Goal: Task Accomplishment & Management: Use online tool/utility

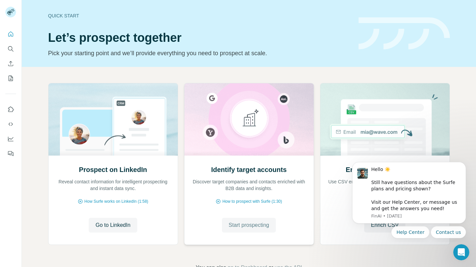
click at [251, 227] on span "Start prospecting" at bounding box center [249, 225] width 40 height 8
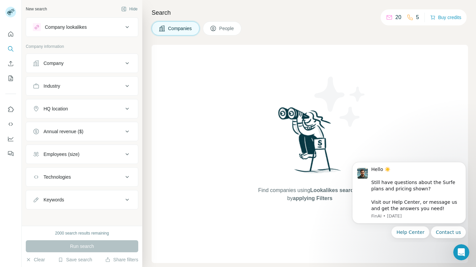
click at [349, 21] on div "Search Companies People Find companies using Lookalikes search or by applying F…" at bounding box center [309, 133] width 334 height 267
click at [299, 25] on div "Companies People" at bounding box center [310, 28] width 316 height 14
click at [122, 62] on div "Company" at bounding box center [78, 63] width 90 height 7
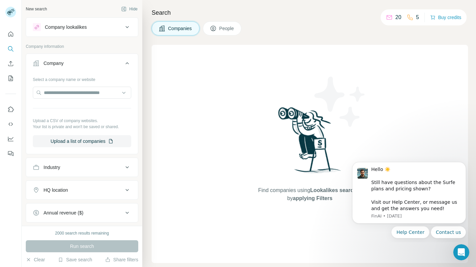
click at [122, 62] on div "Company" at bounding box center [78, 63] width 90 height 7
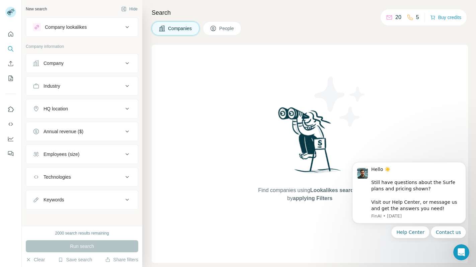
click at [123, 88] on div "Industry" at bounding box center [78, 86] width 90 height 7
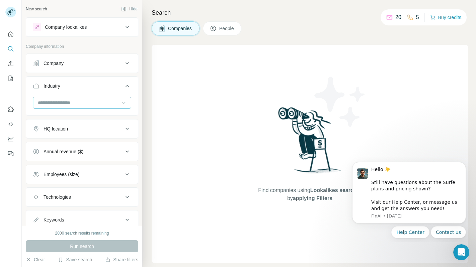
click at [87, 97] on div at bounding box center [82, 103] width 98 height 12
type input "*"
click at [62, 103] on input at bounding box center [78, 102] width 83 height 7
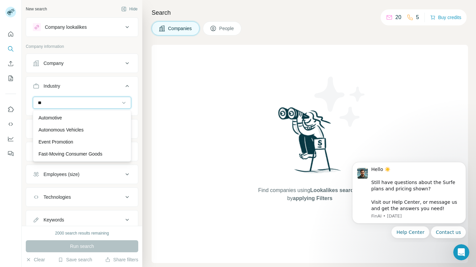
type input "*"
type input "****"
click at [60, 155] on p "PC Games" at bounding box center [49, 154] width 23 height 7
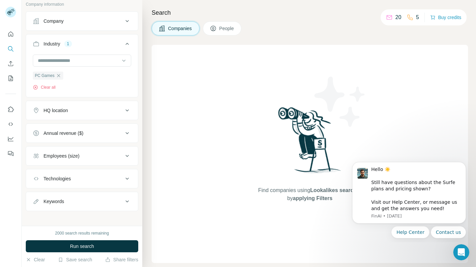
scroll to position [46, 0]
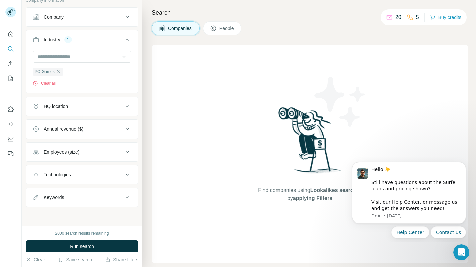
click at [90, 178] on button "Technologies" at bounding box center [82, 175] width 112 height 16
click at [90, 178] on button "Technologies" at bounding box center [82, 176] width 112 height 19
click at [97, 152] on div "Employees (size)" at bounding box center [78, 152] width 90 height 7
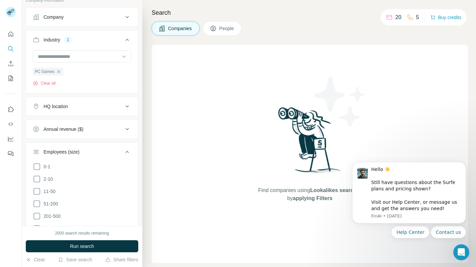
click at [97, 152] on div "Employees (size)" at bounding box center [78, 152] width 90 height 7
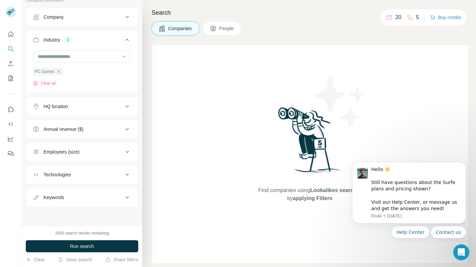
click at [97, 128] on div "Annual revenue ($)" at bounding box center [78, 129] width 90 height 7
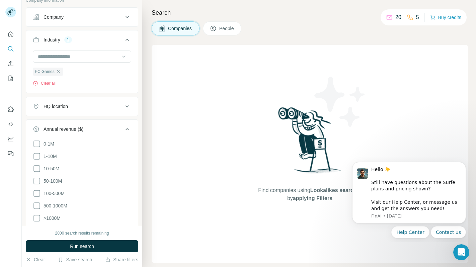
click at [97, 128] on div "Annual revenue ($)" at bounding box center [78, 129] width 90 height 7
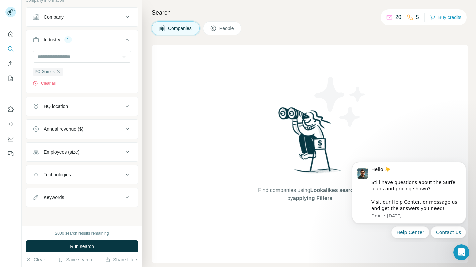
click at [102, 104] on div "HQ location" at bounding box center [78, 106] width 90 height 7
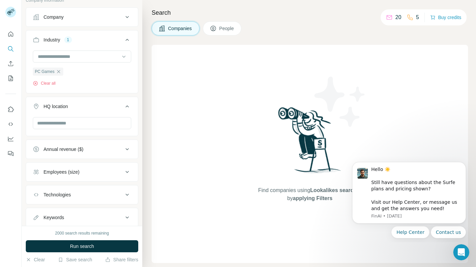
click at [102, 104] on div "HQ location" at bounding box center [78, 106] width 90 height 7
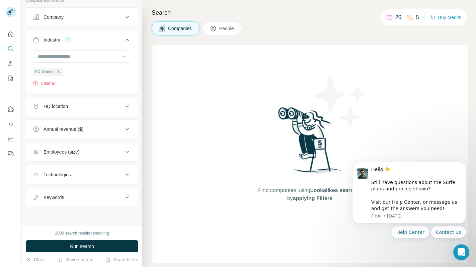
click at [178, 29] on span "Companies" at bounding box center [180, 28] width 24 height 7
click at [216, 30] on icon at bounding box center [213, 28] width 5 height 5
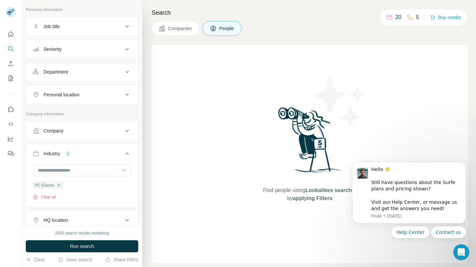
scroll to position [33, 0]
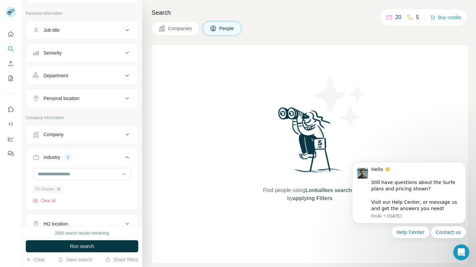
click at [59, 189] on icon "button" at bounding box center [58, 188] width 5 height 5
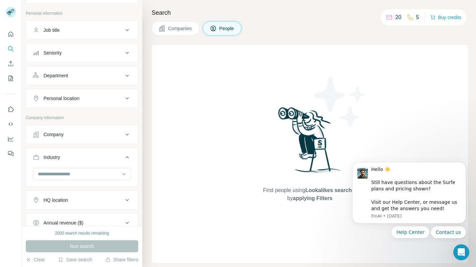
click at [128, 157] on icon at bounding box center [127, 157] width 3 height 2
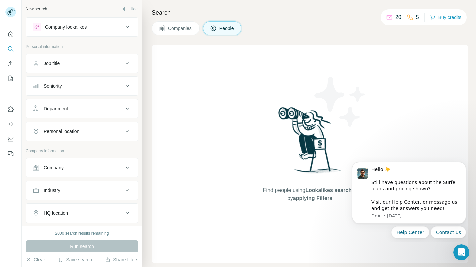
click at [112, 61] on div "Job title" at bounding box center [78, 63] width 90 height 7
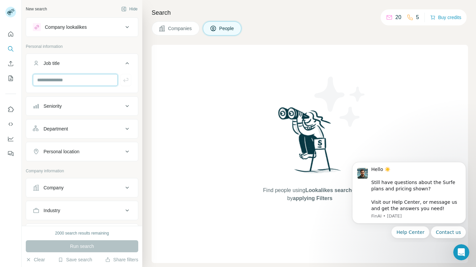
click at [76, 81] on input "text" at bounding box center [75, 80] width 85 height 12
type input "**********"
click at [126, 80] on icon "button" at bounding box center [126, 80] width 7 height 7
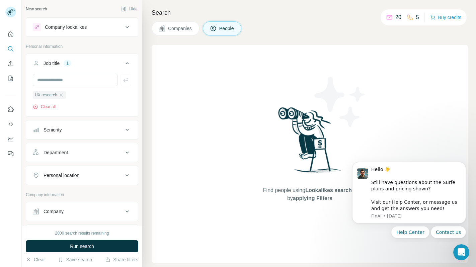
click at [104, 130] on div "Seniority" at bounding box center [78, 130] width 90 height 7
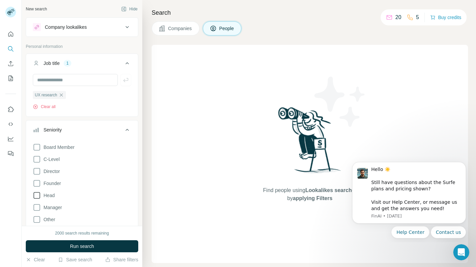
click at [38, 195] on icon at bounding box center [37, 195] width 8 height 8
click at [38, 210] on icon at bounding box center [37, 208] width 8 height 8
click at [38, 170] on icon at bounding box center [37, 171] width 8 height 8
click at [128, 132] on icon at bounding box center [127, 130] width 8 height 8
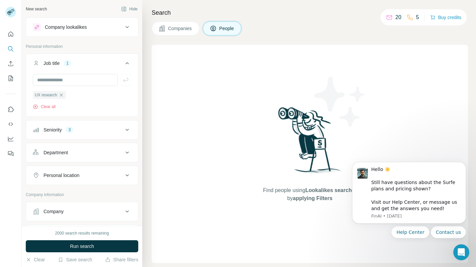
click at [120, 153] on div "Department" at bounding box center [78, 152] width 90 height 7
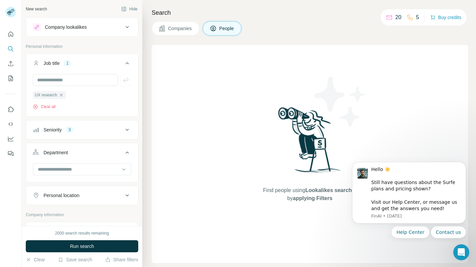
click at [120, 153] on div "Department" at bounding box center [78, 152] width 90 height 7
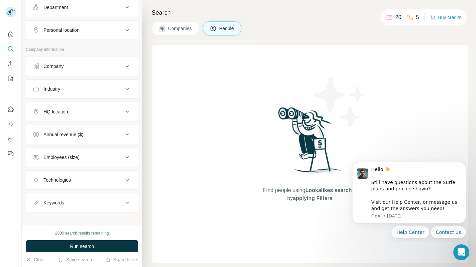
scroll to position [146, 0]
click at [101, 70] on button "Company" at bounding box center [82, 66] width 112 height 16
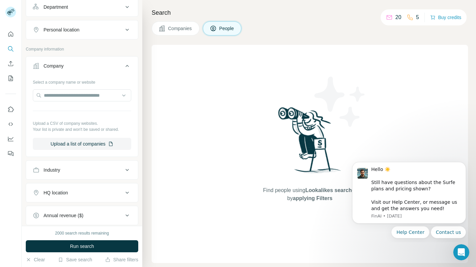
click at [101, 70] on button "Company" at bounding box center [82, 67] width 112 height 19
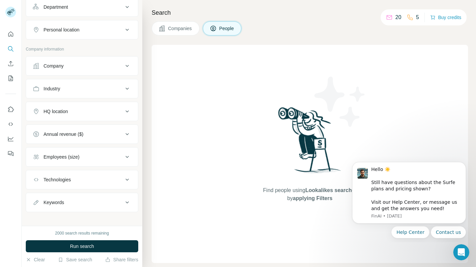
click at [93, 89] on div "Industry" at bounding box center [78, 88] width 90 height 7
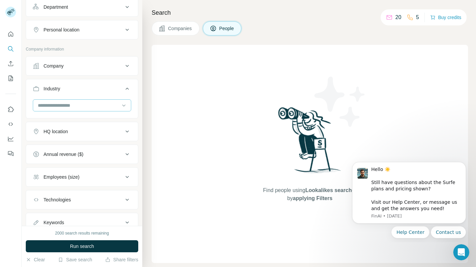
click at [77, 107] on input at bounding box center [78, 105] width 83 height 7
type input "*"
click at [113, 94] on button "Industry" at bounding box center [82, 90] width 112 height 19
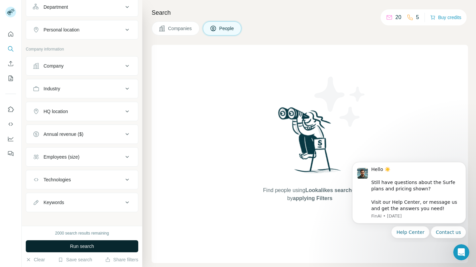
click at [89, 248] on span "Run search" at bounding box center [82, 246] width 24 height 7
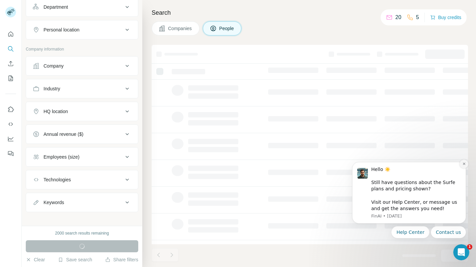
click at [466, 164] on button "Dismiss notification" at bounding box center [464, 164] width 9 height 9
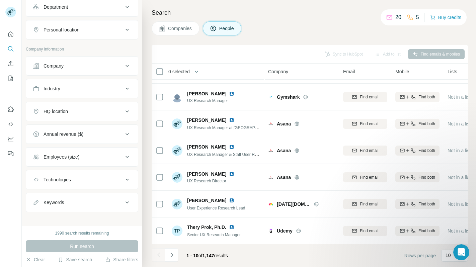
scroll to position [0, 0]
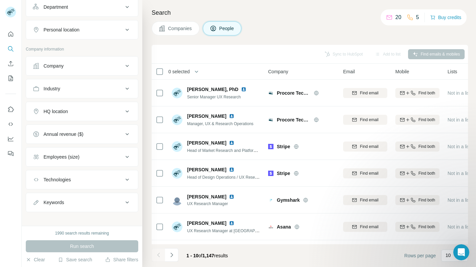
click at [87, 62] on button "Company" at bounding box center [82, 66] width 112 height 16
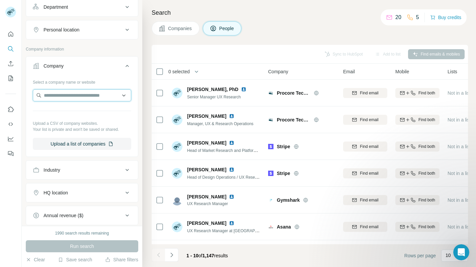
click at [58, 92] on input "text" at bounding box center [82, 95] width 98 height 12
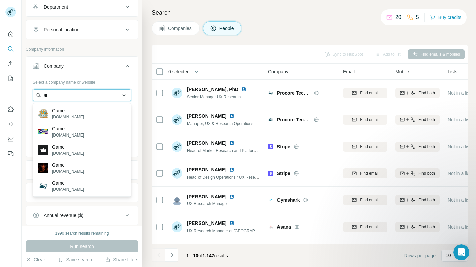
type input "*"
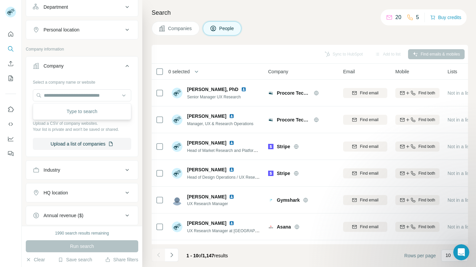
click at [129, 66] on icon at bounding box center [127, 66] width 8 height 8
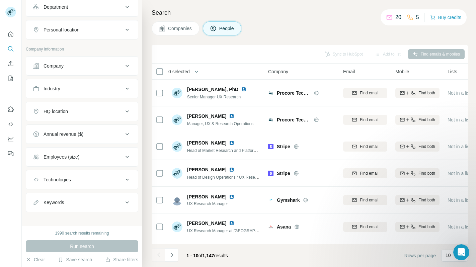
click at [126, 89] on icon at bounding box center [127, 89] width 8 height 8
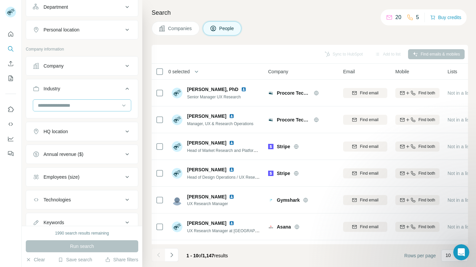
click at [69, 106] on input at bounding box center [78, 105] width 83 height 7
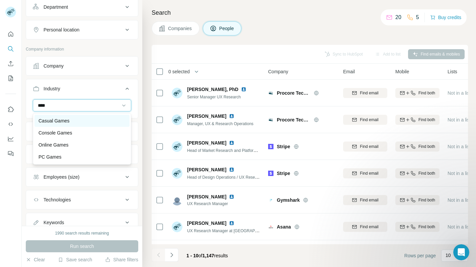
type input "****"
click at [70, 118] on div "Casual Games" at bounding box center [81, 120] width 87 height 7
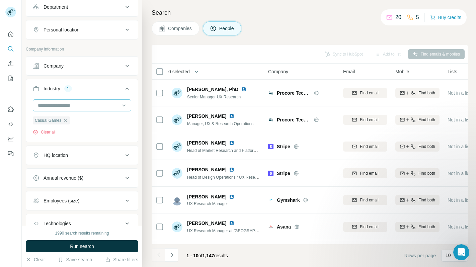
click at [86, 107] on input at bounding box center [78, 105] width 83 height 7
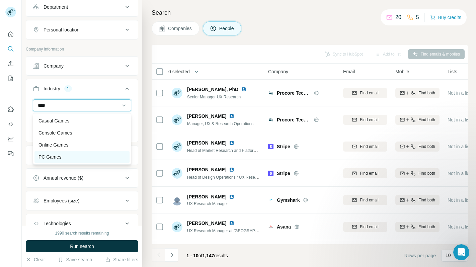
type input "****"
click at [70, 153] on div "PC Games" at bounding box center [81, 157] width 95 height 12
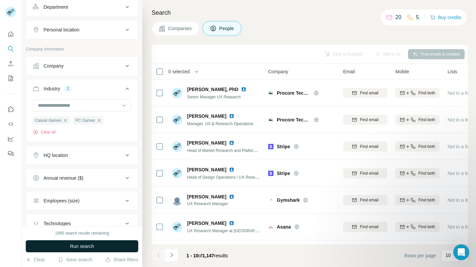
click at [90, 246] on span "Run search" at bounding box center [82, 246] width 24 height 7
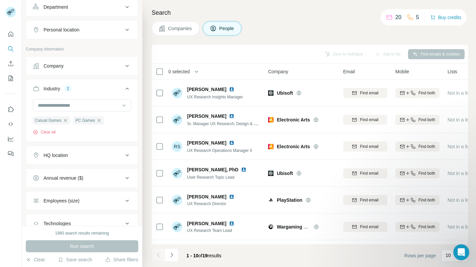
click at [127, 64] on icon at bounding box center [127, 66] width 8 height 8
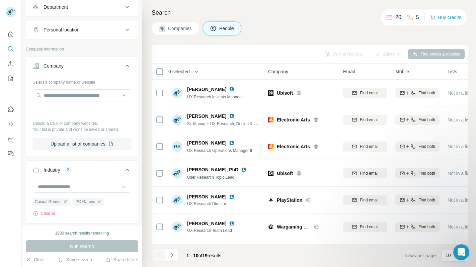
click at [127, 64] on icon at bounding box center [127, 66] width 8 height 8
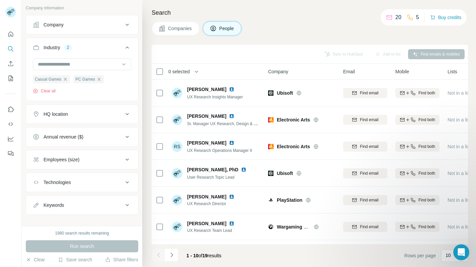
scroll to position [195, 0]
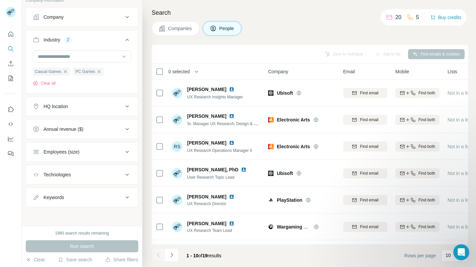
click at [128, 149] on icon at bounding box center [127, 152] width 8 height 8
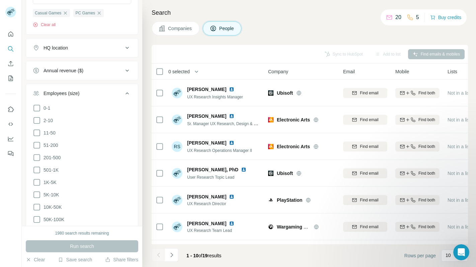
scroll to position [259, 0]
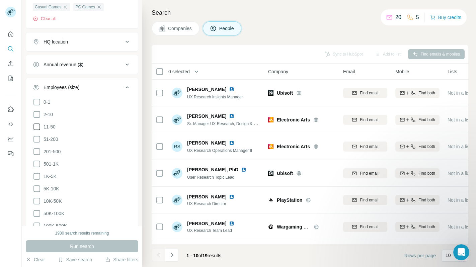
click at [40, 127] on icon at bounding box center [36, 127] width 7 height 7
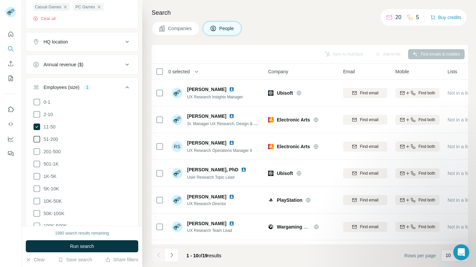
click at [39, 139] on icon at bounding box center [36, 139] width 7 height 7
click at [38, 150] on icon at bounding box center [37, 152] width 8 height 8
click at [36, 166] on icon at bounding box center [36, 164] width 7 height 7
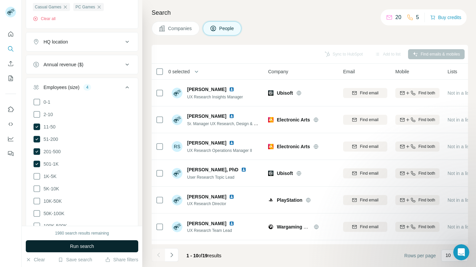
click at [79, 245] on span "Run search" at bounding box center [82, 246] width 24 height 7
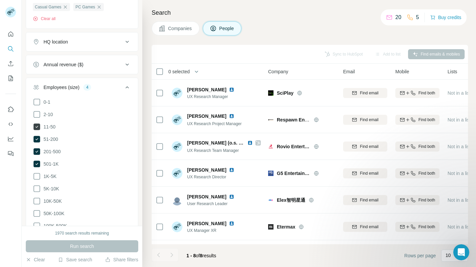
click at [38, 127] on icon at bounding box center [36, 127] width 7 height 7
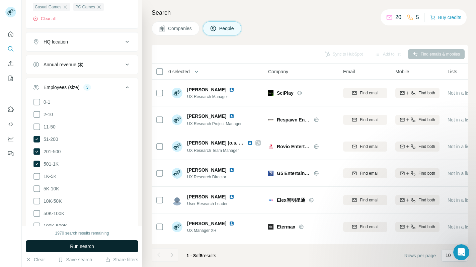
click at [80, 247] on span "Run search" at bounding box center [82, 246] width 24 height 7
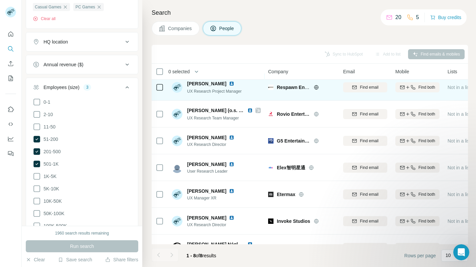
scroll to position [34, 0]
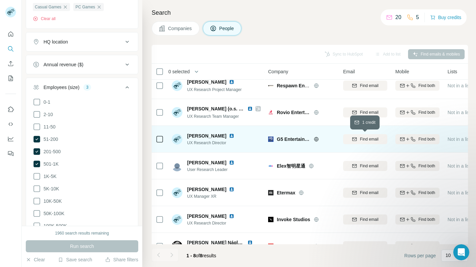
click at [364, 140] on span "Find email" at bounding box center [369, 139] width 18 height 6
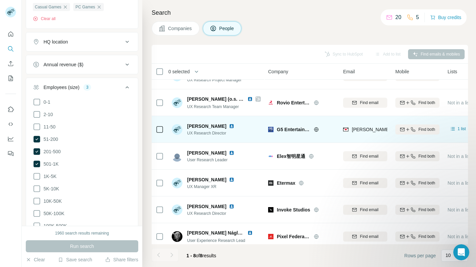
scroll to position [50, 0]
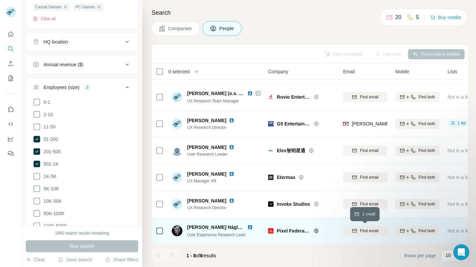
click at [372, 233] on span "Find email" at bounding box center [369, 231] width 18 height 6
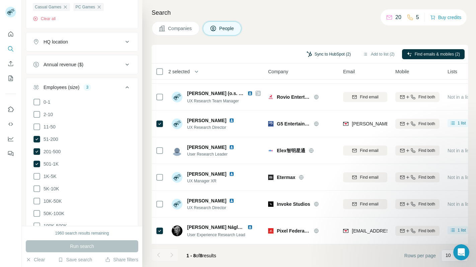
click at [330, 55] on button "Sync to HubSpot (2)" at bounding box center [329, 54] width 54 height 10
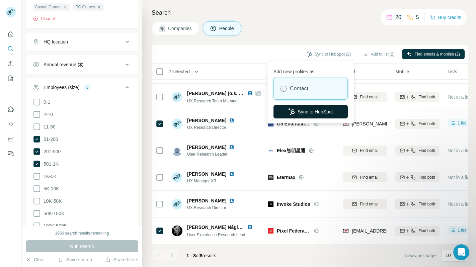
click at [304, 112] on button "Sync to HubSpot" at bounding box center [310, 111] width 74 height 13
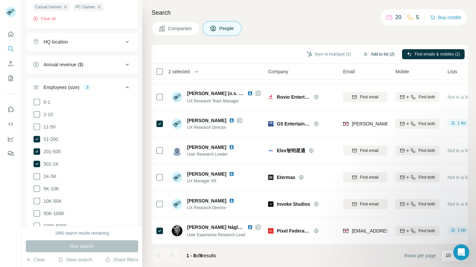
click at [375, 54] on button "Add to list (2)" at bounding box center [378, 54] width 41 height 10
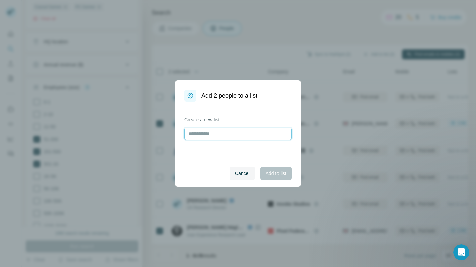
click at [211, 132] on input "text" at bounding box center [237, 134] width 107 height 12
type input "**"
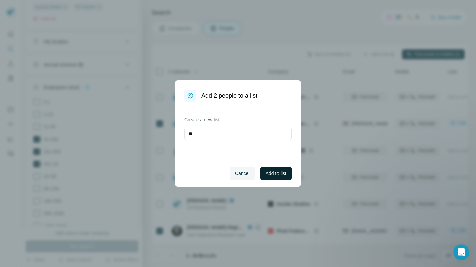
click at [275, 178] on button "Add to list" at bounding box center [275, 173] width 31 height 13
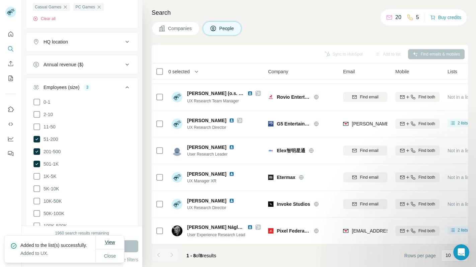
click at [110, 241] on span "View" at bounding box center [110, 242] width 10 height 5
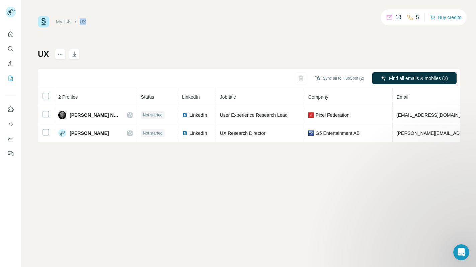
drag, startPoint x: 81, startPoint y: 21, endPoint x: 97, endPoint y: 21, distance: 16.1
click at [97, 21] on div "My lists / UX 18 5 Buy credits" at bounding box center [249, 21] width 422 height 11
click at [145, 27] on div "My lists / UX 18 5 Buy credits" at bounding box center [249, 21] width 422 height 11
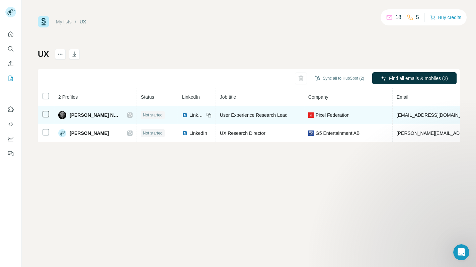
click at [189, 114] on span "LinkedIn" at bounding box center [196, 115] width 15 height 7
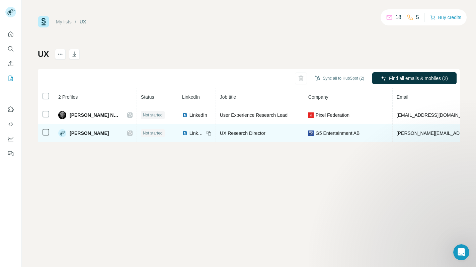
click at [190, 132] on span "LinkedIn" at bounding box center [196, 133] width 15 height 7
